Goal: Task Accomplishment & Management: Complete application form

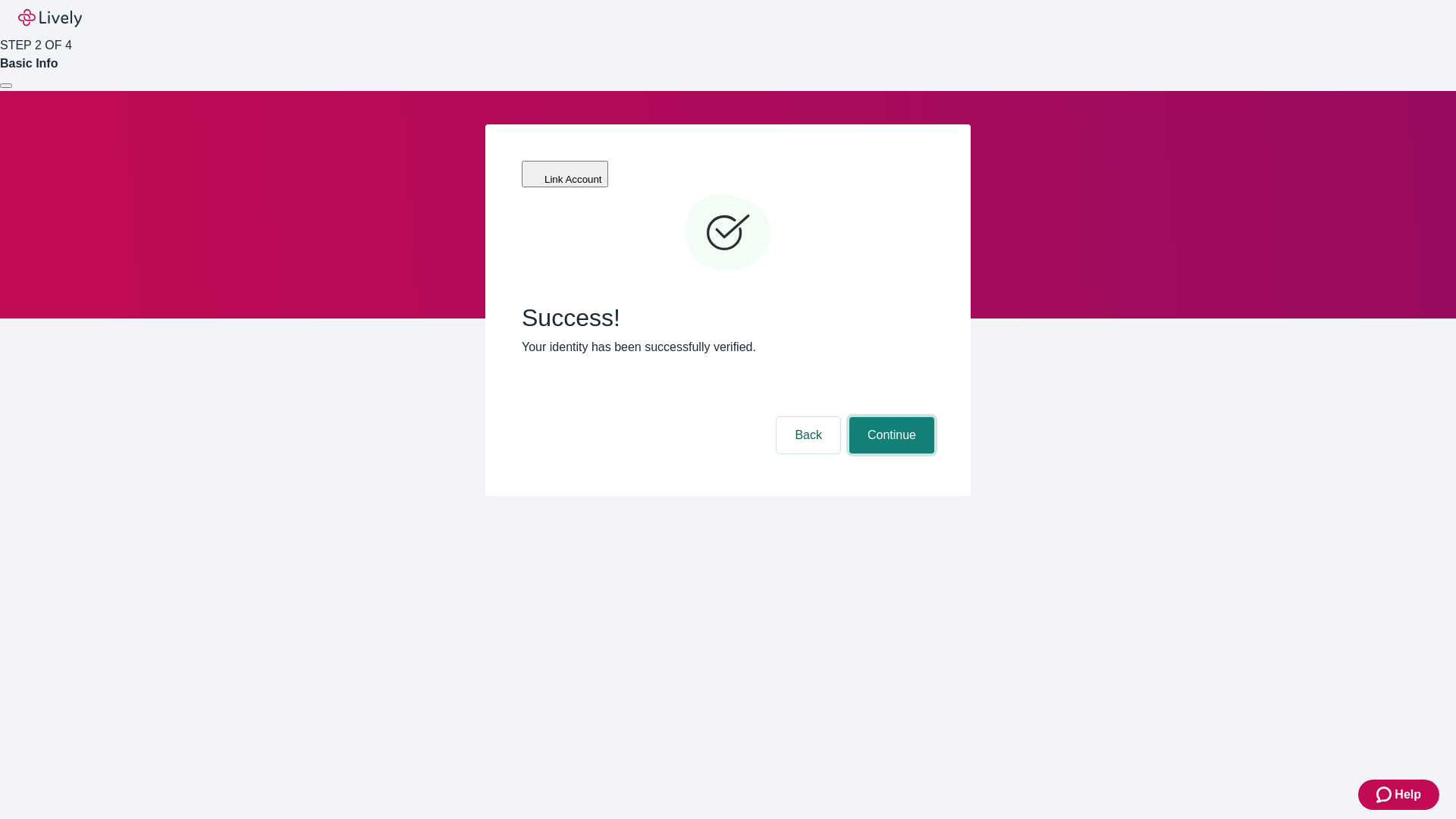
click at [889, 418] on button "Continue" at bounding box center [891, 435] width 85 height 36
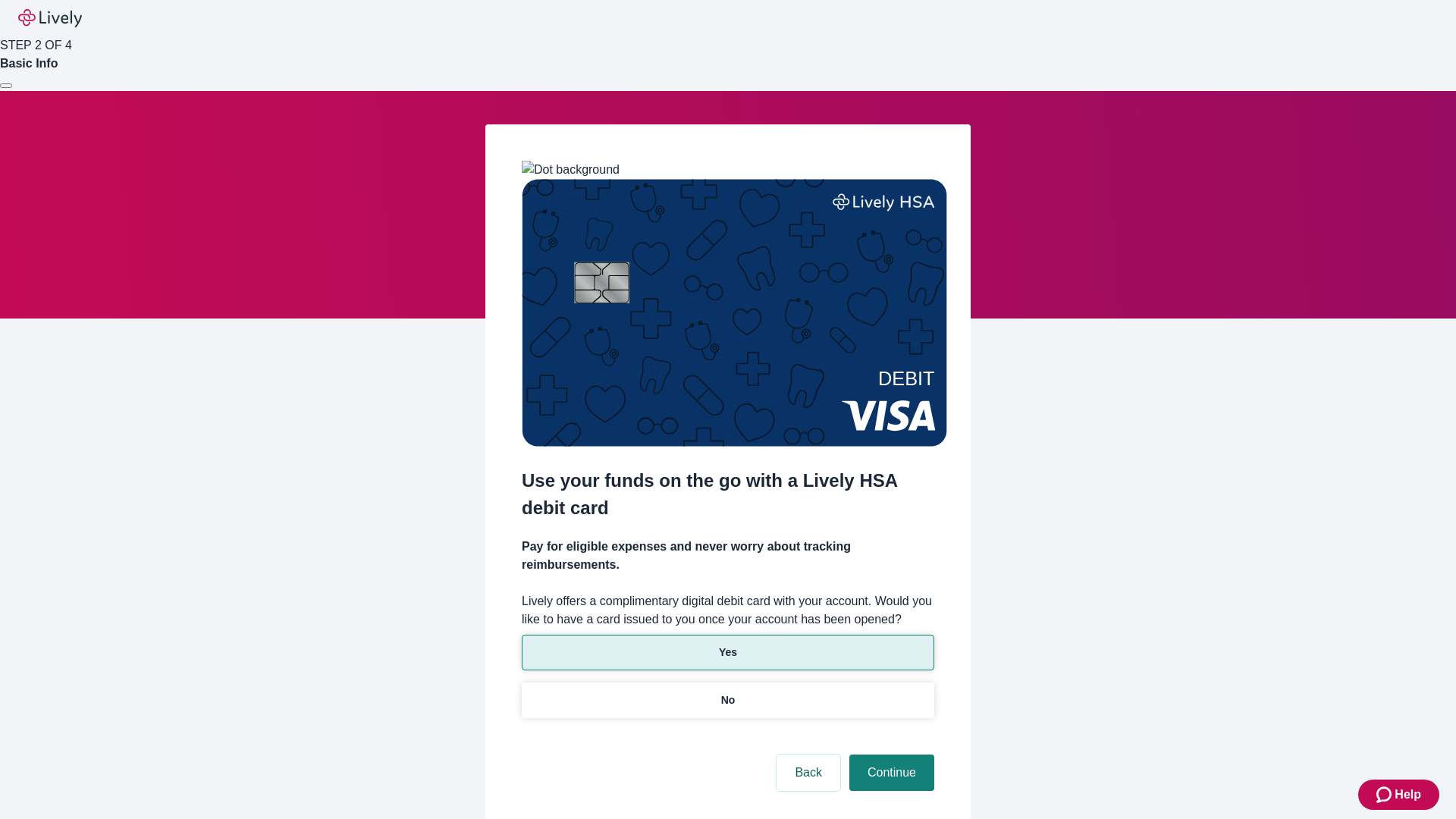
click at [728, 644] on p "Yes" at bounding box center [728, 652] width 19 height 16
click at [889, 755] on button "Continue" at bounding box center [891, 773] width 85 height 36
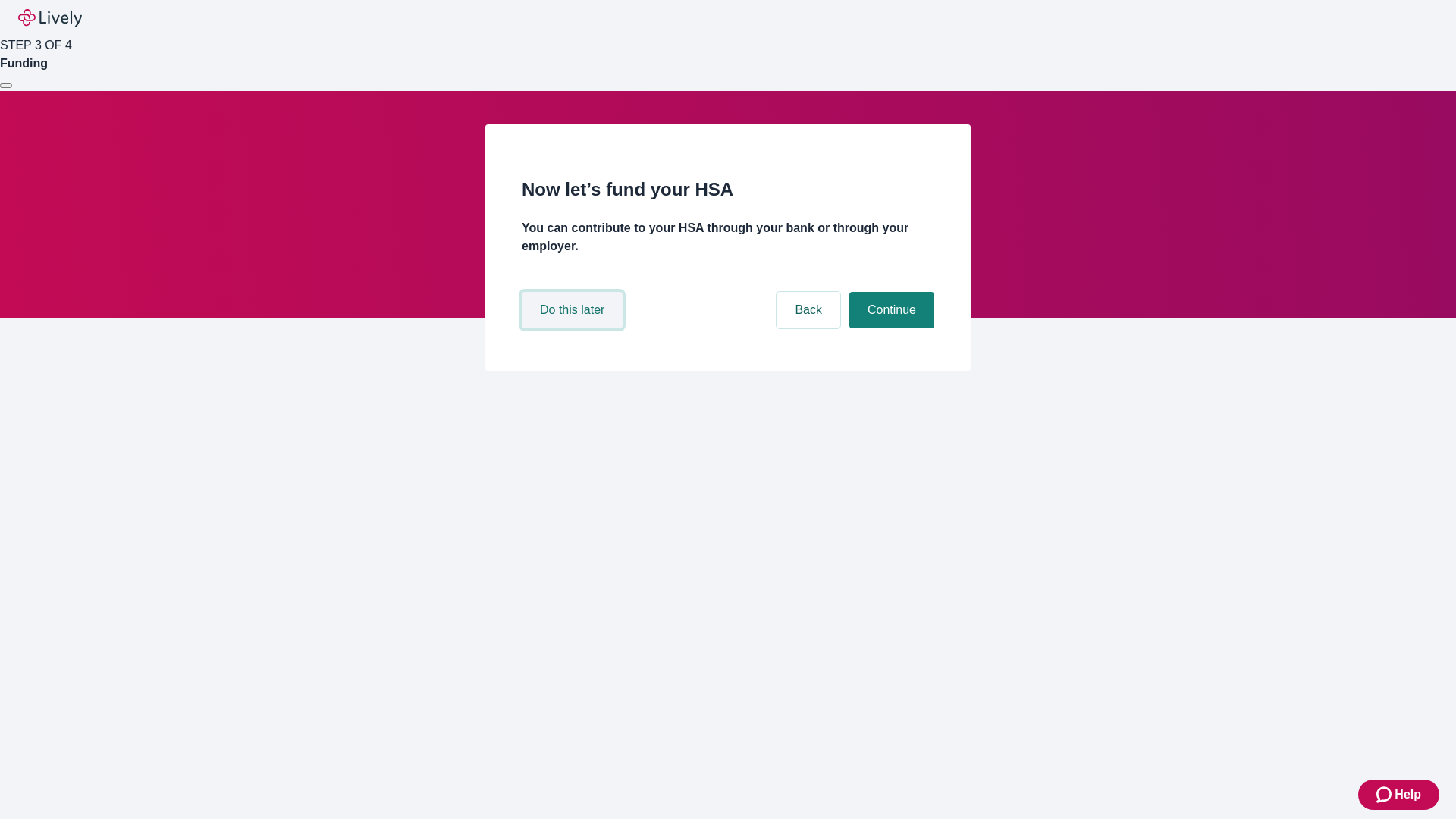
click at [574, 328] on button "Do this later" at bounding box center [572, 310] width 101 height 36
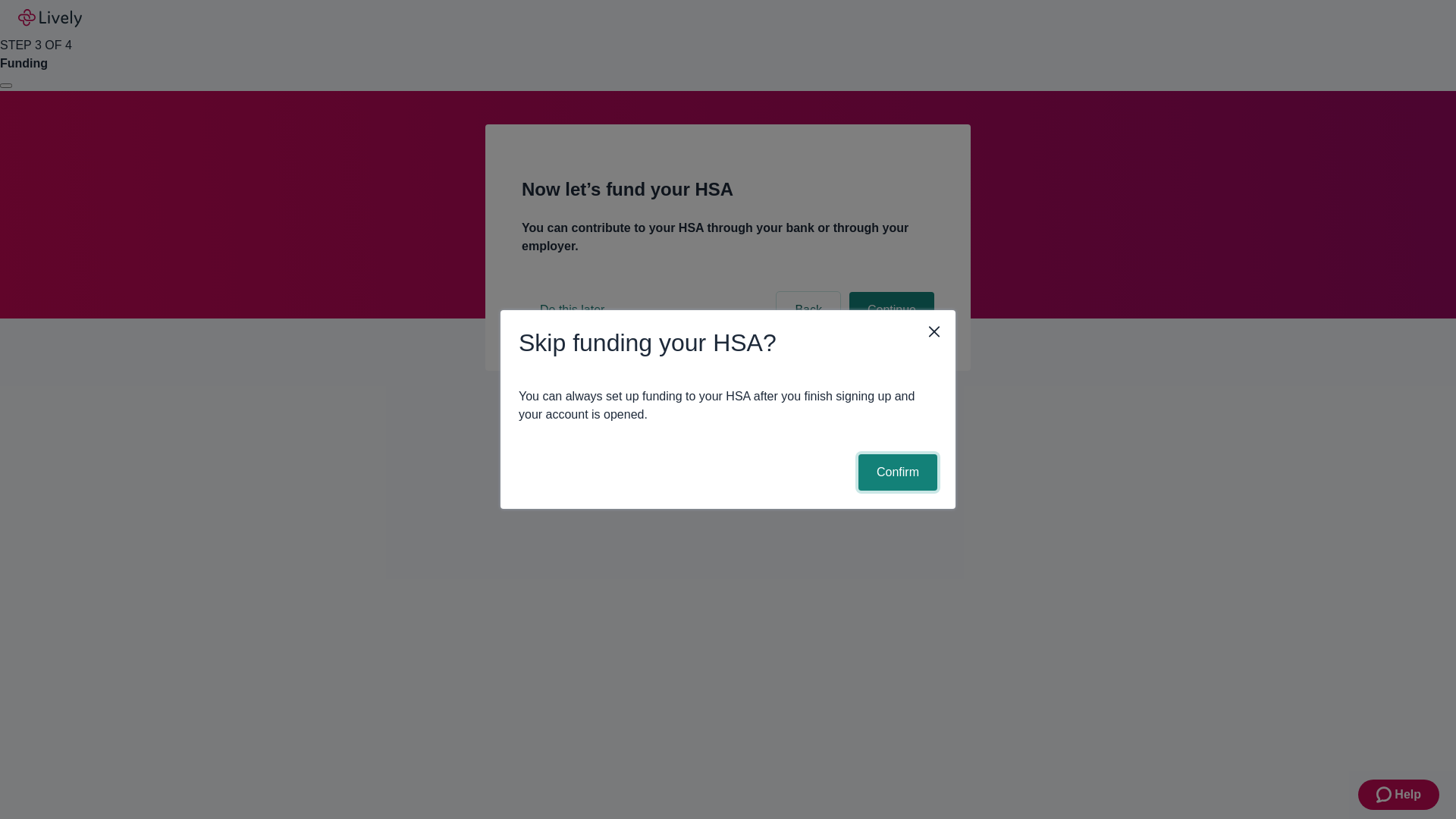
click at [895, 472] on button "Confirm" at bounding box center [898, 472] width 79 height 36
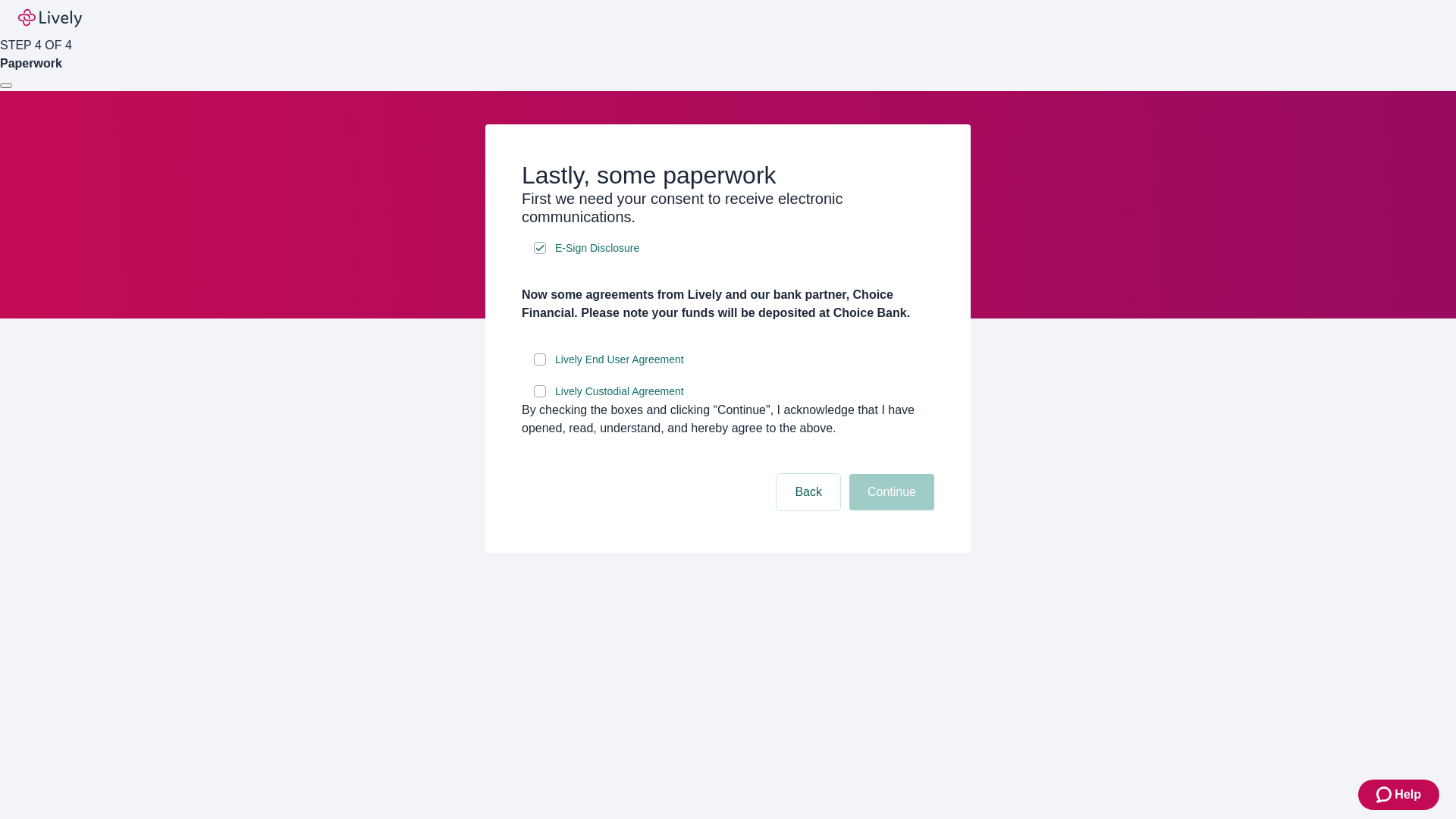
click at [540, 366] on input "Lively End User Agreement" at bounding box center [540, 359] width 12 height 12
checkbox input "true"
click at [540, 397] on input "Lively Custodial Agreement" at bounding box center [540, 391] width 12 height 12
checkbox input "true"
click at [889, 510] on button "Continue" at bounding box center [891, 492] width 85 height 36
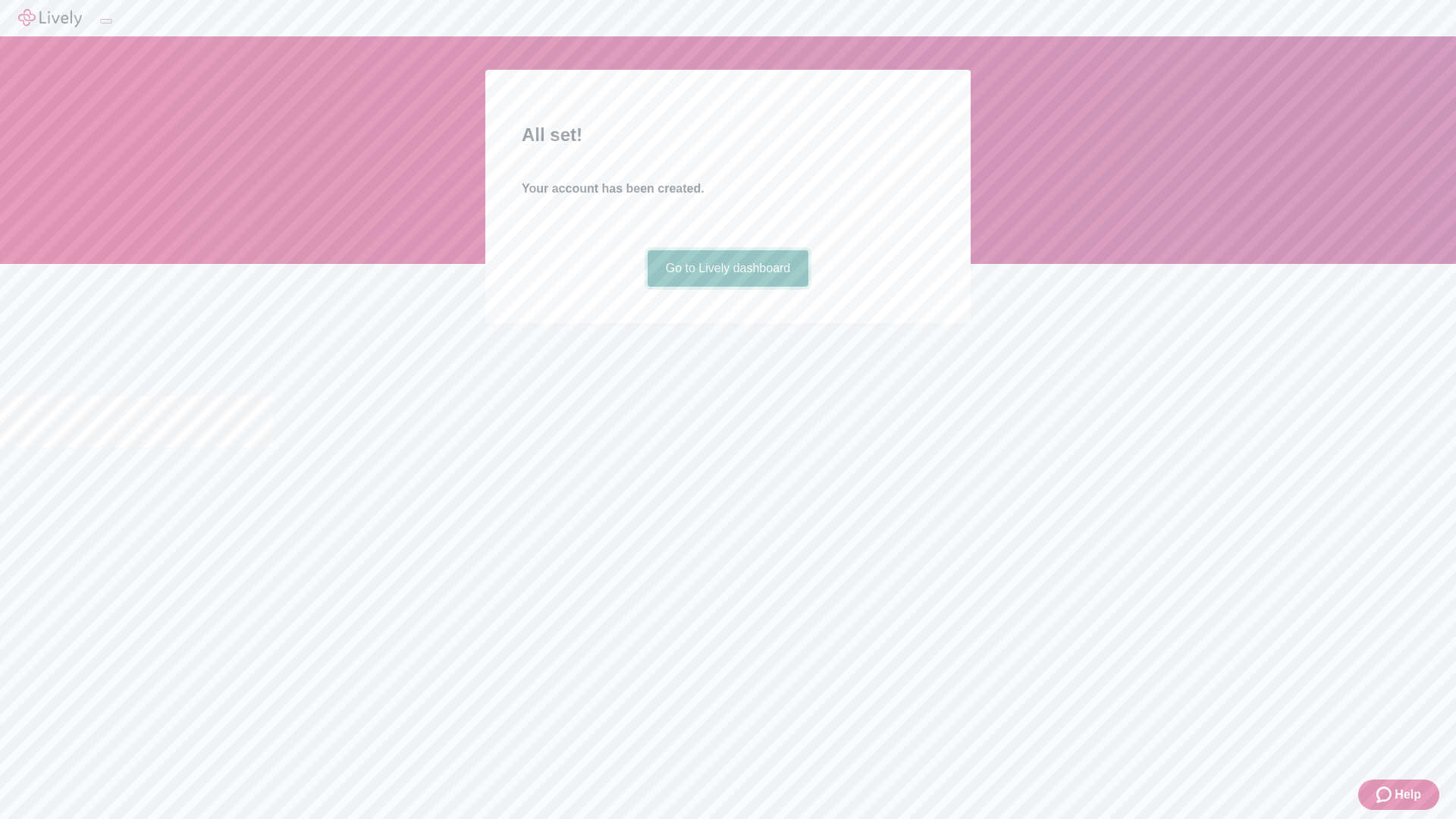
click at [728, 287] on link "Go to Lively dashboard" at bounding box center [728, 268] width 162 height 36
